Goal: Information Seeking & Learning: Check status

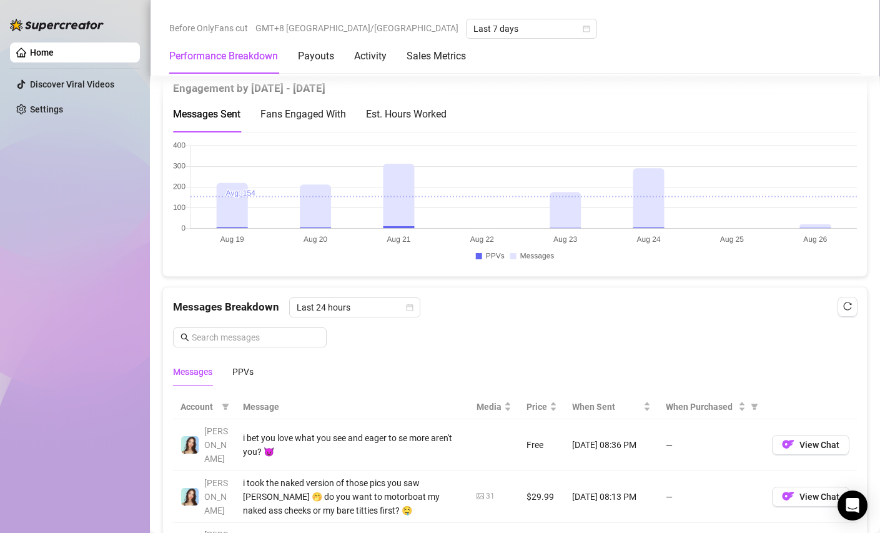
scroll to position [900, 0]
click at [258, 372] on div "Messages PPVs" at bounding box center [515, 372] width 684 height 29
click at [244, 372] on div "PPVs" at bounding box center [242, 373] width 21 height 14
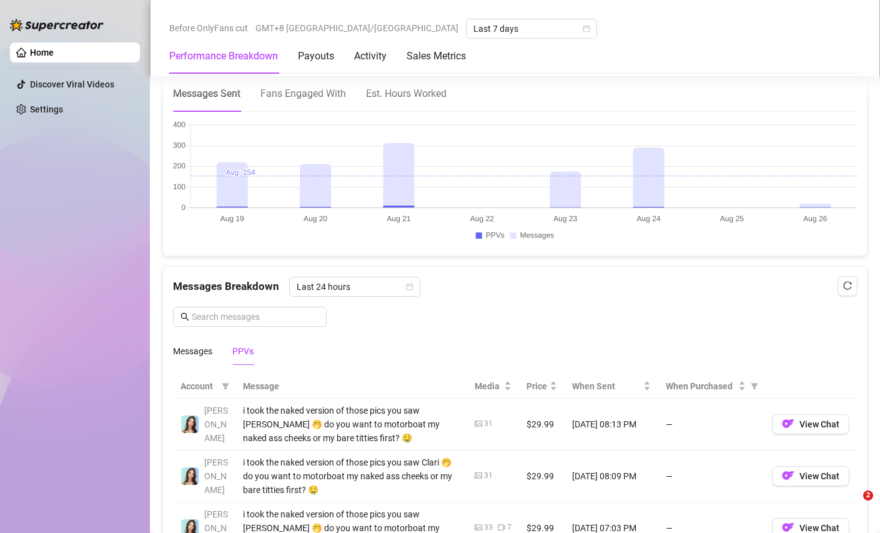
scroll to position [923, 0]
click at [194, 356] on div "Messages" at bounding box center [192, 350] width 39 height 14
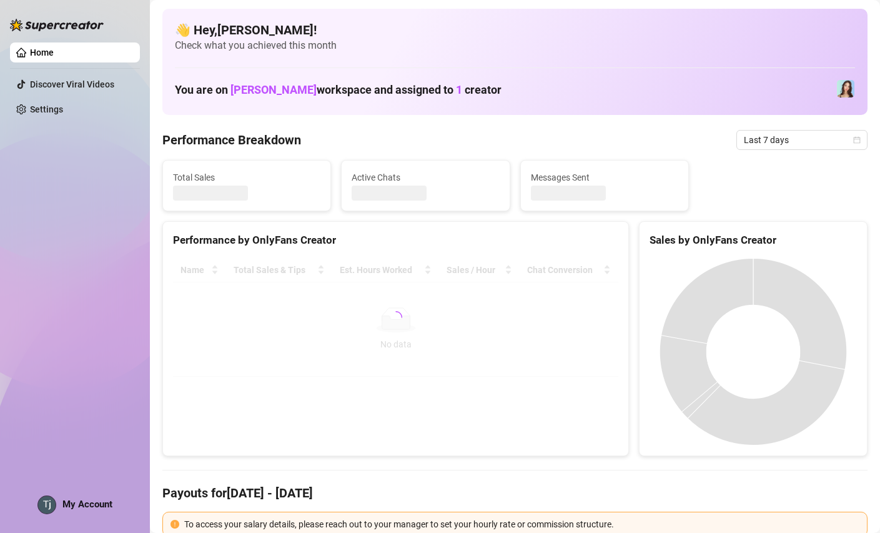
click at [459, 137] on div "Performance Breakdown Last 7 days" at bounding box center [514, 140] width 705 height 20
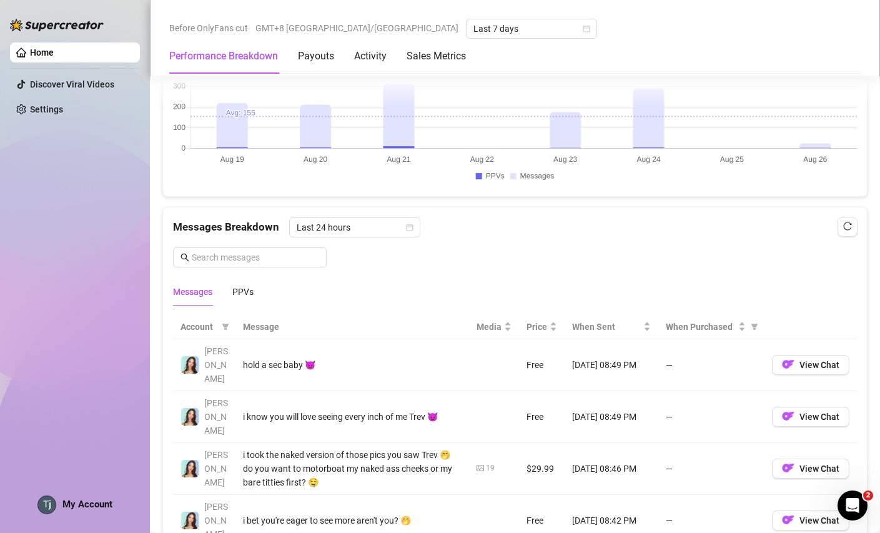
scroll to position [1023, 0]
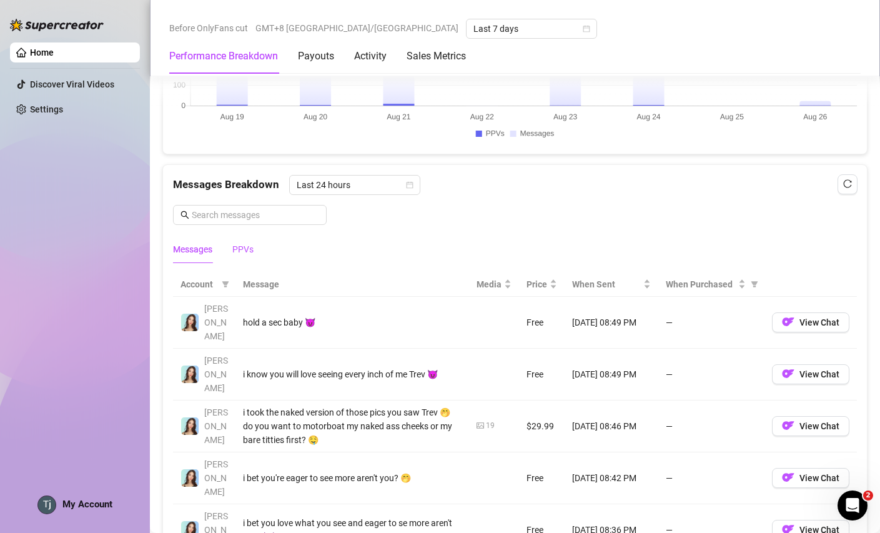
click at [247, 243] on div "PPVs" at bounding box center [242, 249] width 21 height 14
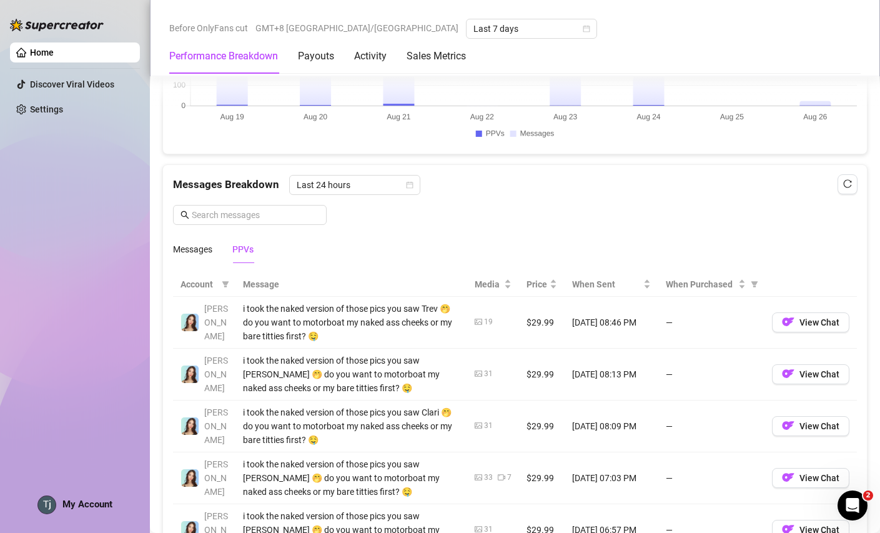
click at [247, 243] on div "PPVs" at bounding box center [242, 249] width 21 height 14
click at [430, 228] on div "Messages Breakdown Last 24 hours Messages PPVs" at bounding box center [515, 219] width 684 height 88
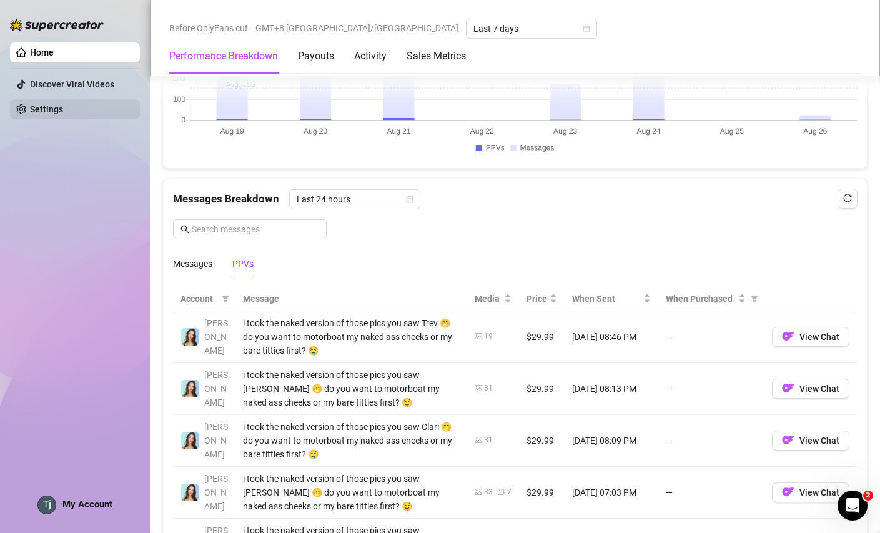
scroll to position [0, 0]
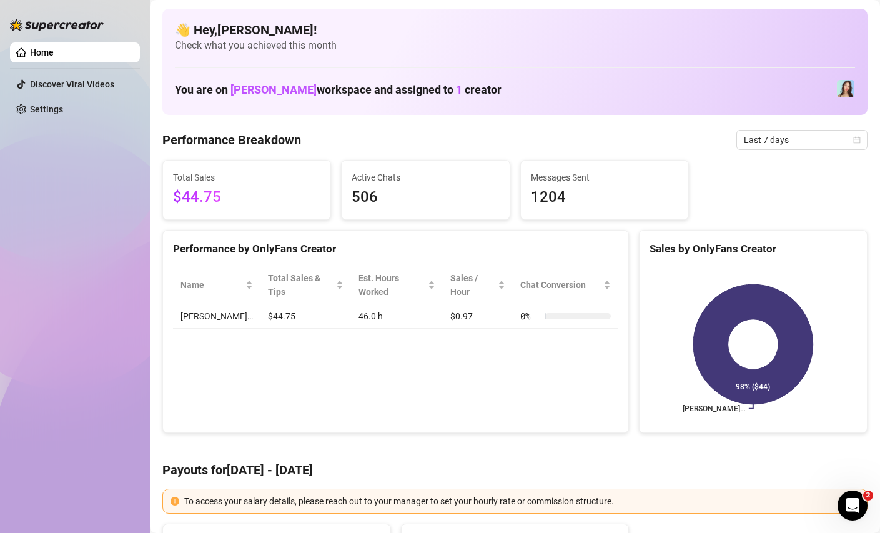
click at [428, 137] on div "Performance Breakdown Last 7 days" at bounding box center [514, 140] width 705 height 20
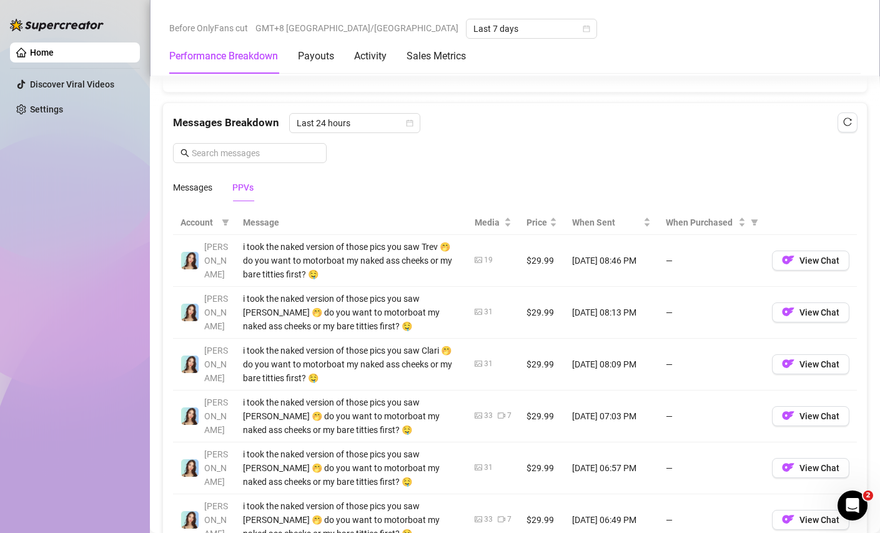
scroll to position [1083, 0]
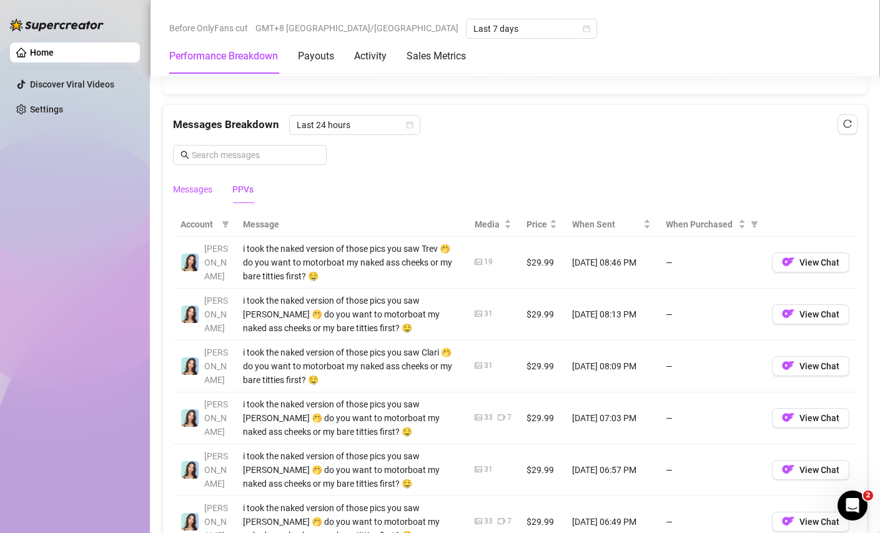
click at [193, 185] on div "Messages" at bounding box center [192, 189] width 39 height 14
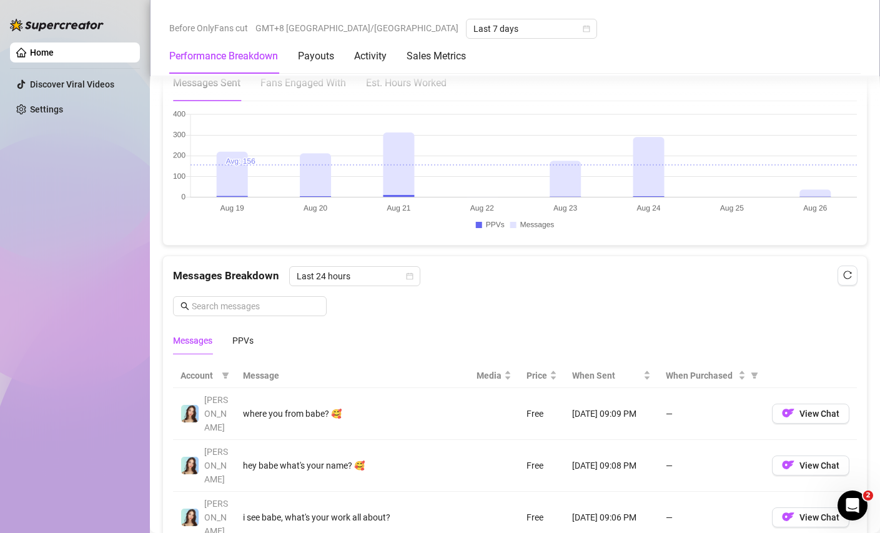
scroll to position [942, 0]
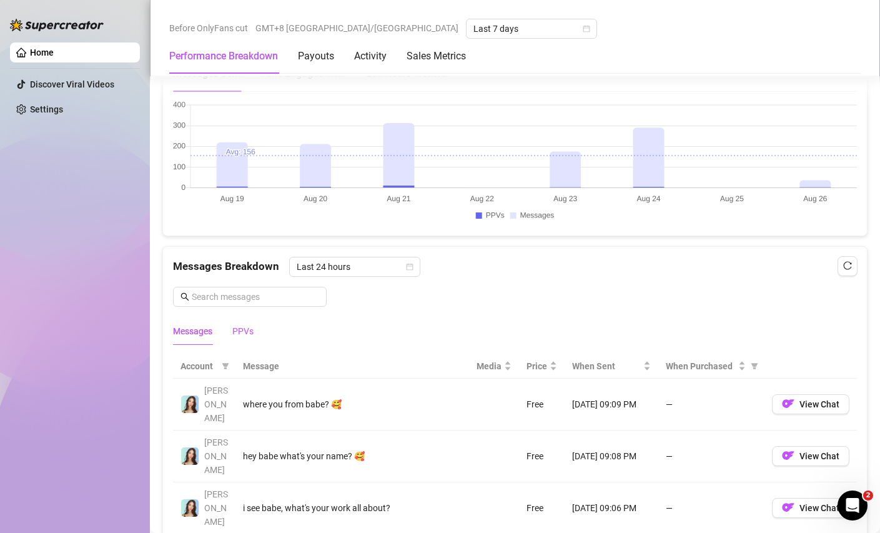
click at [247, 329] on div "PPVs" at bounding box center [242, 331] width 21 height 14
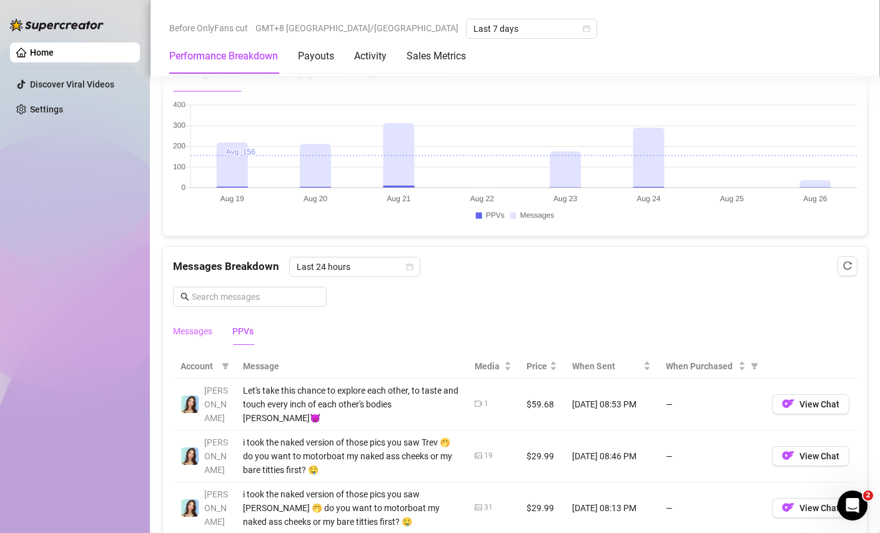
click at [190, 337] on div "Messages" at bounding box center [192, 331] width 39 height 29
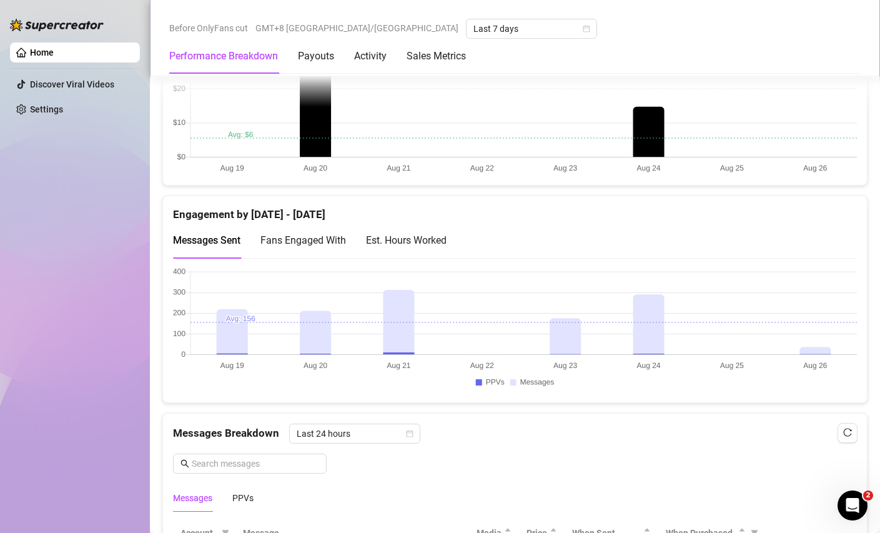
scroll to position [849, 0]
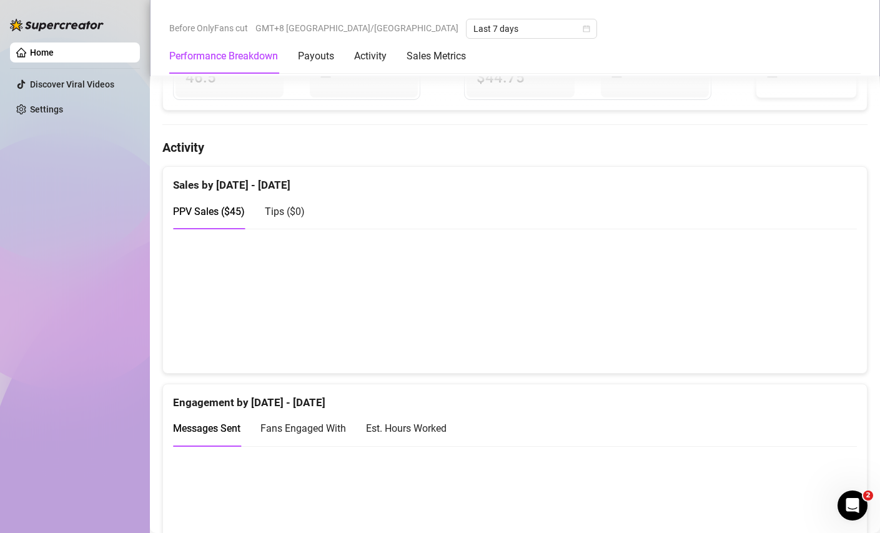
scroll to position [1008, 0]
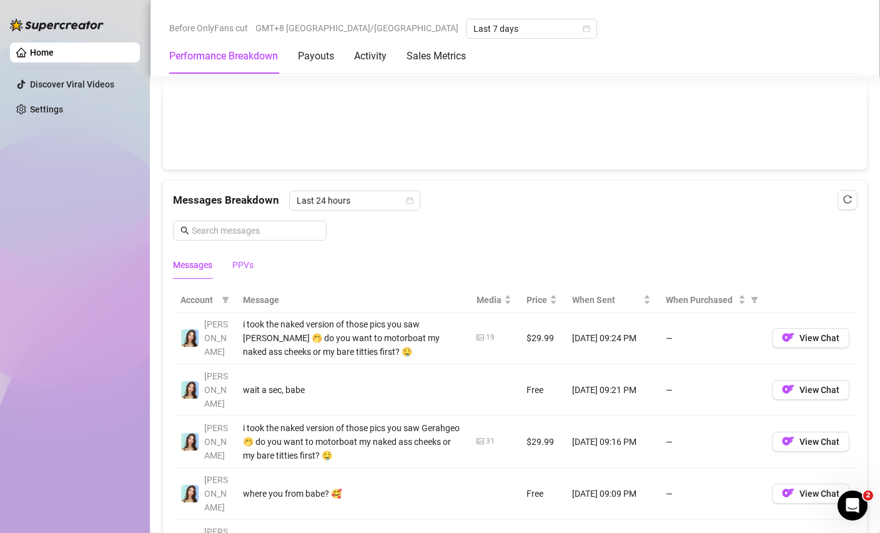
click at [243, 267] on div "PPVs" at bounding box center [242, 265] width 21 height 14
